Goal: Task Accomplishment & Management: Complete application form

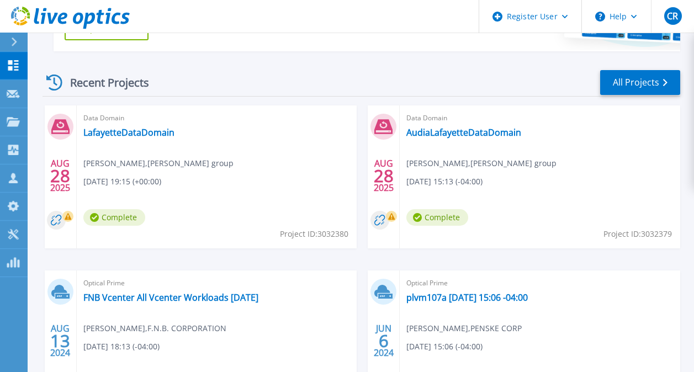
scroll to position [281, 0]
click at [126, 129] on link "LafayetteDataDomain" at bounding box center [128, 132] width 91 height 11
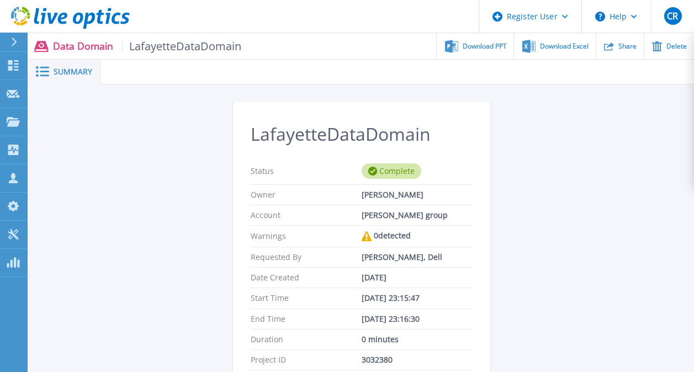
click at [549, 139] on div "LafayetteDataDomain Status Complete Owner [PERSON_NAME] Account [PERSON_NAME] g…" at bounding box center [362, 310] width 528 height 417
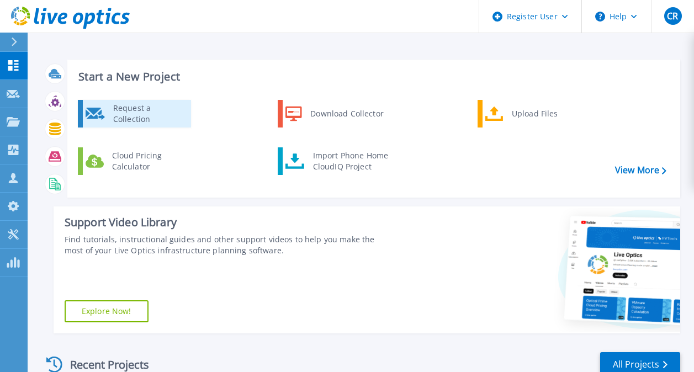
click at [141, 119] on div "Request a Collection" at bounding box center [148, 114] width 81 height 22
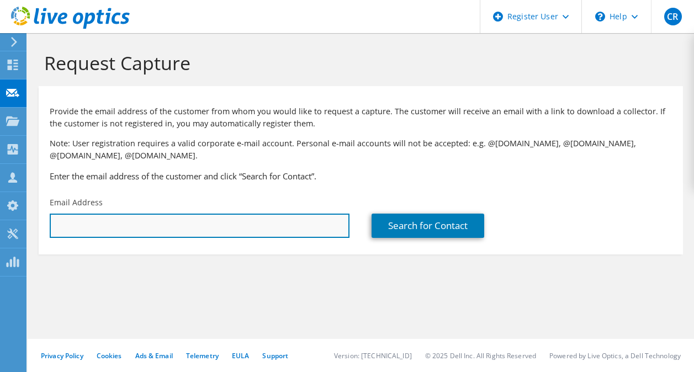
click at [153, 228] on input "text" at bounding box center [200, 226] width 300 height 24
type input "a"
type input "z"
type input "mark.zahn@audia.com"
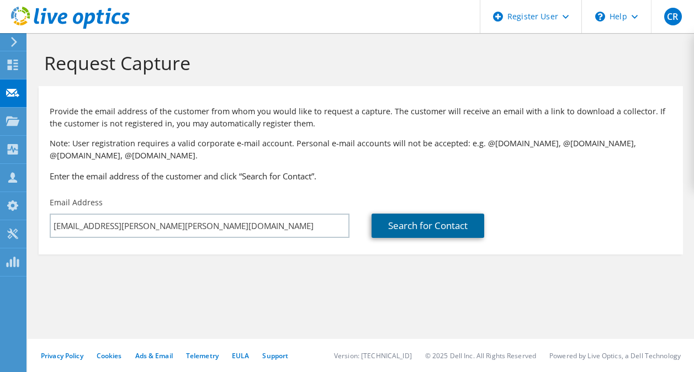
click at [432, 217] on link "Search for Contact" at bounding box center [427, 226] width 113 height 24
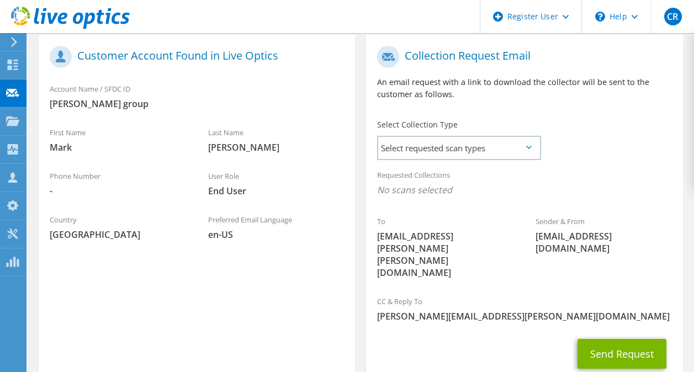
scroll to position [230, 0]
click at [524, 145] on span "Select requested scan types" at bounding box center [458, 148] width 161 height 22
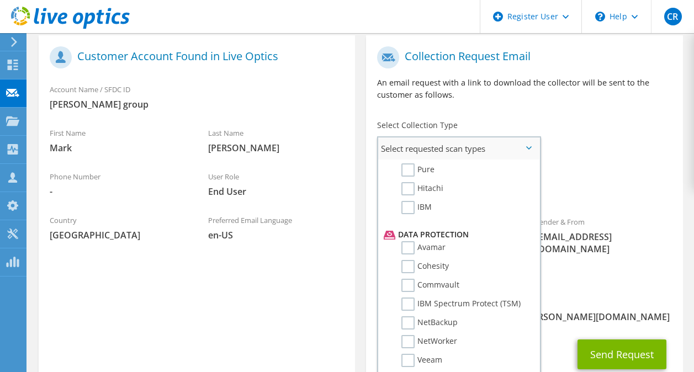
scroll to position [412, 0]
click at [411, 246] on label "Avamar" at bounding box center [423, 247] width 44 height 13
click at [0, 0] on input "Avamar" at bounding box center [0, 0] width 0 height 0
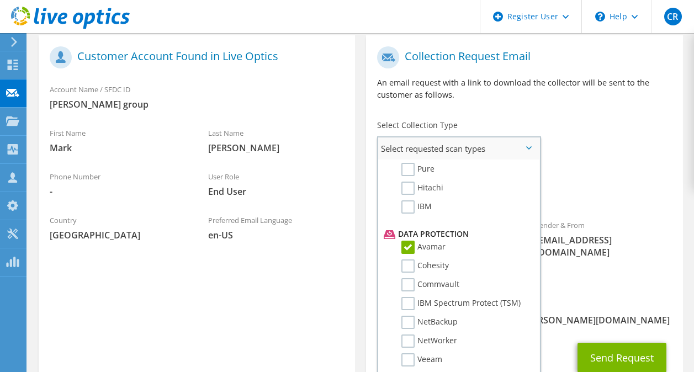
scroll to position [487, 0]
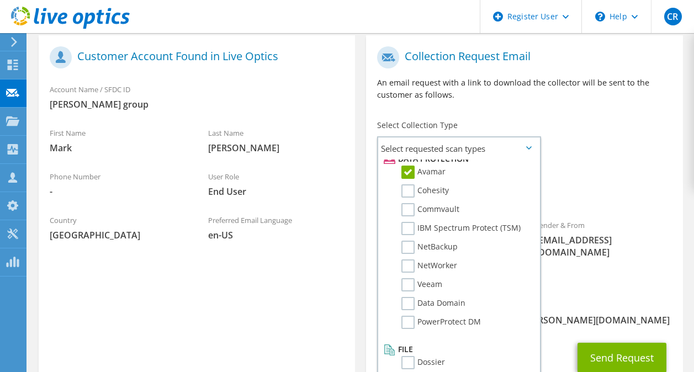
click at [563, 196] on span "Avamar" at bounding box center [524, 193] width 294 height 18
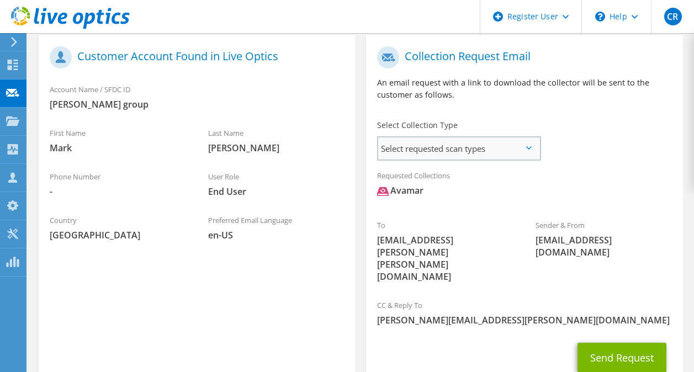
click at [507, 147] on span "Select requested scan types" at bounding box center [458, 148] width 161 height 22
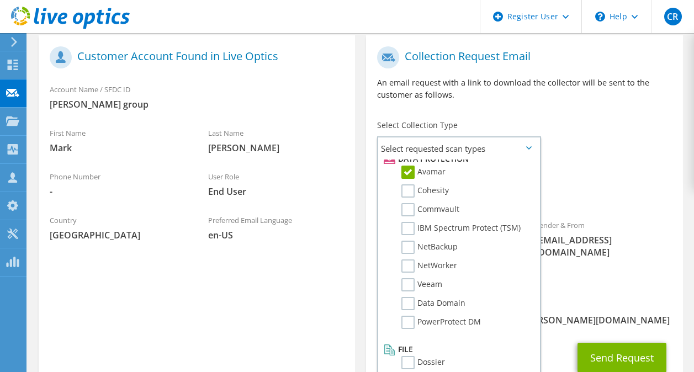
click at [590, 131] on div "To mark.zahn@audia.com Sender & From liveoptics@liveoptics.com" at bounding box center [524, 167] width 316 height 253
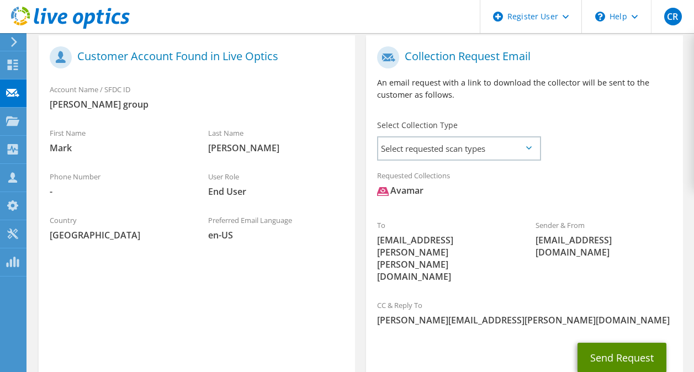
click at [601, 343] on button "Send Request" at bounding box center [621, 358] width 89 height 30
